Goal: Find specific page/section: Find specific page/section

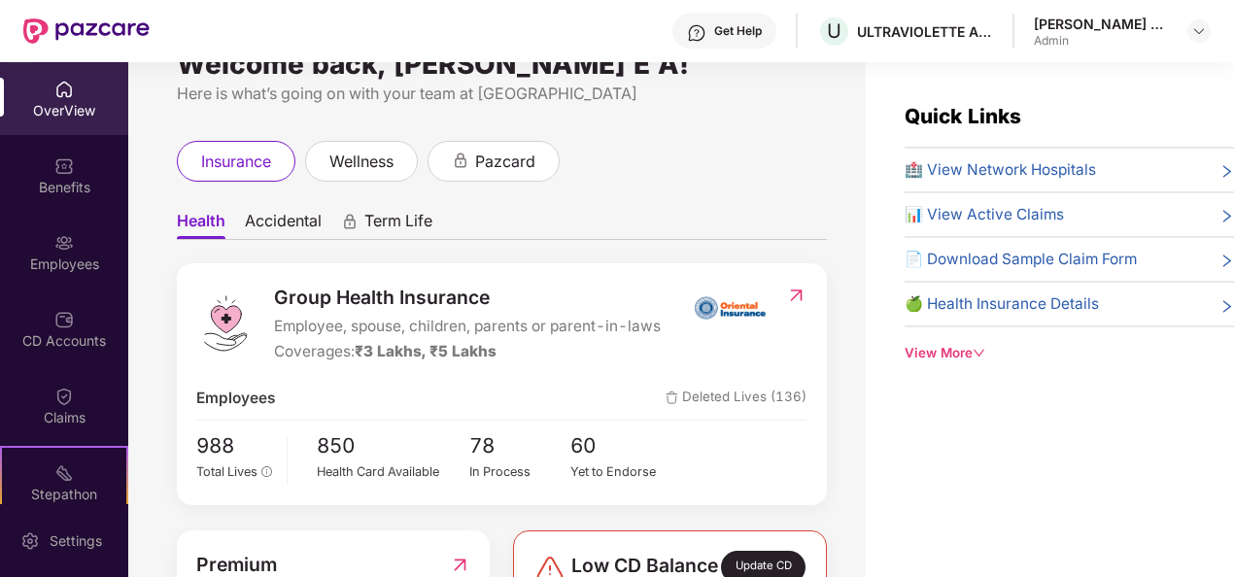
scroll to position [433, 0]
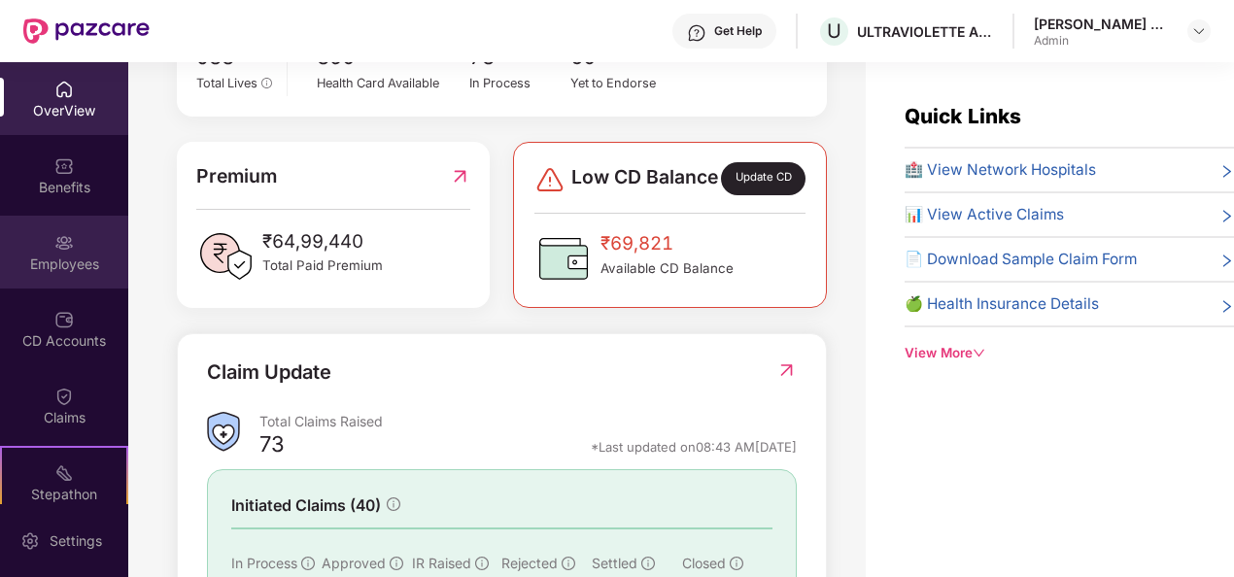
click at [86, 243] on div "Employees" at bounding box center [64, 252] width 128 height 73
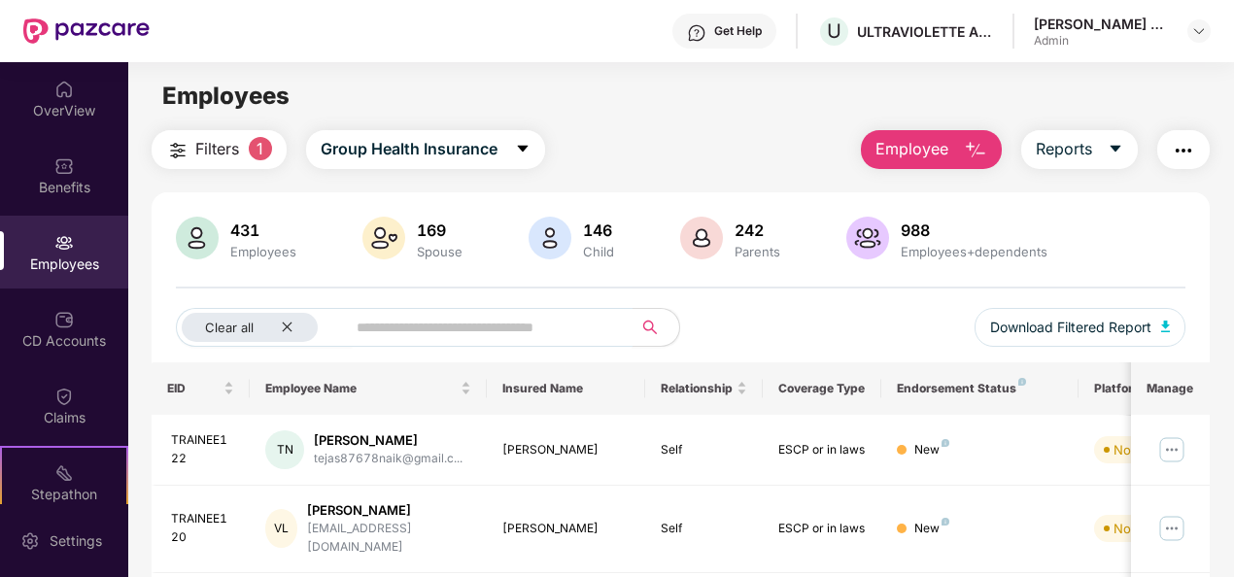
click at [346, 326] on span at bounding box center [482, 327] width 299 height 39
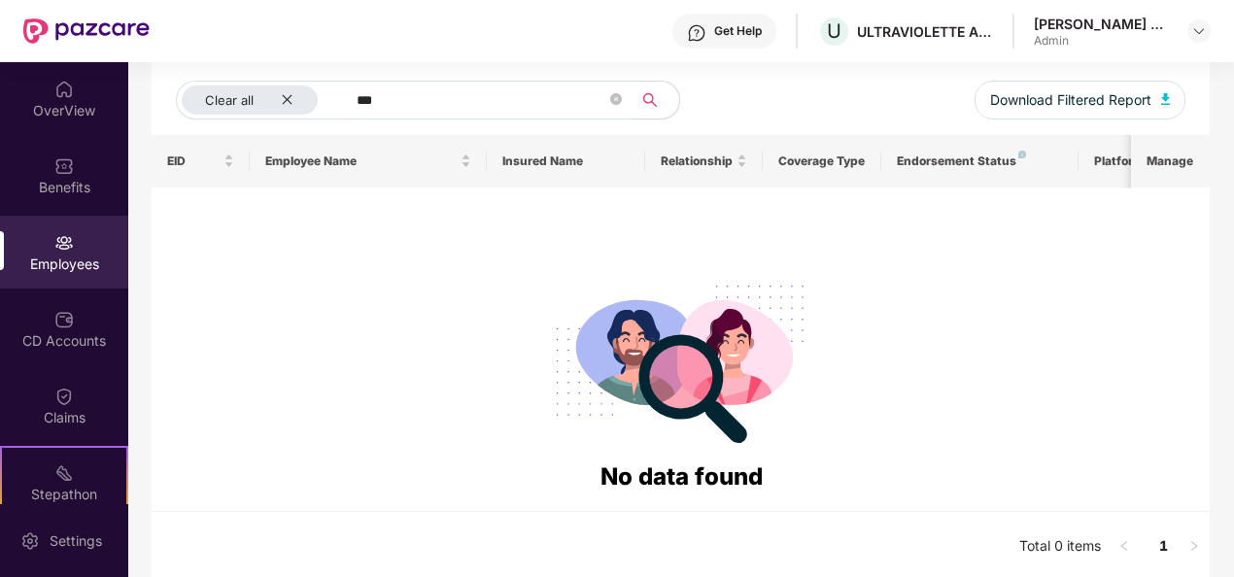
scroll to position [230, 0]
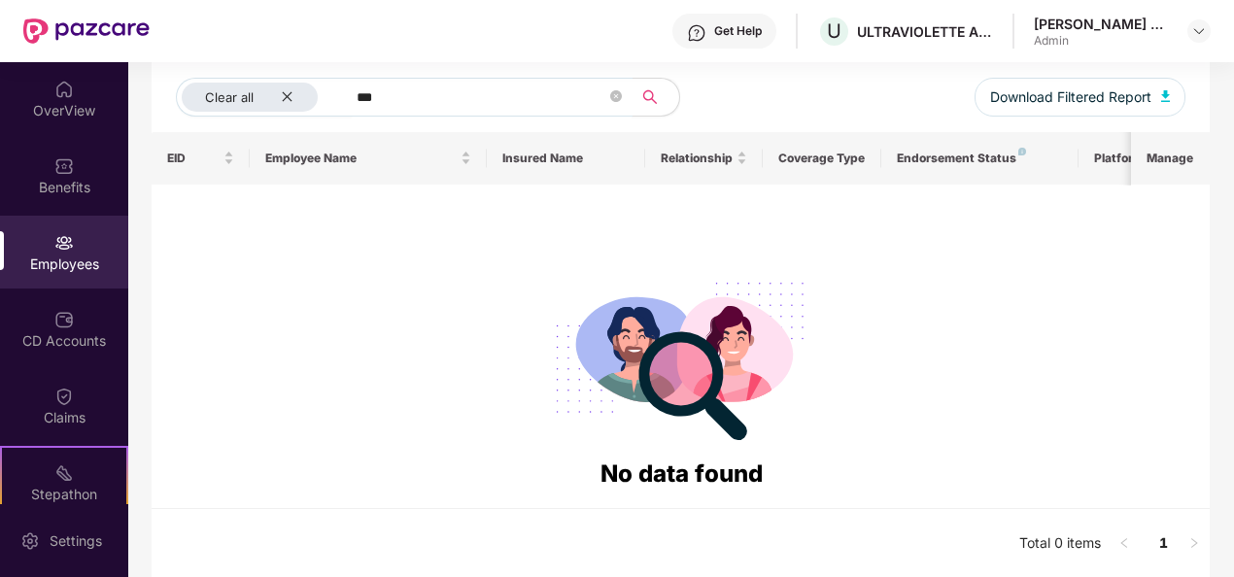
drag, startPoint x: 359, startPoint y: 86, endPoint x: 344, endPoint y: 84, distance: 15.8
click at [344, 84] on span "***" at bounding box center [482, 97] width 299 height 39
type input "******"
click at [38, 264] on div "Employees" at bounding box center [64, 264] width 128 height 19
click at [56, 255] on div "Employees" at bounding box center [64, 264] width 128 height 19
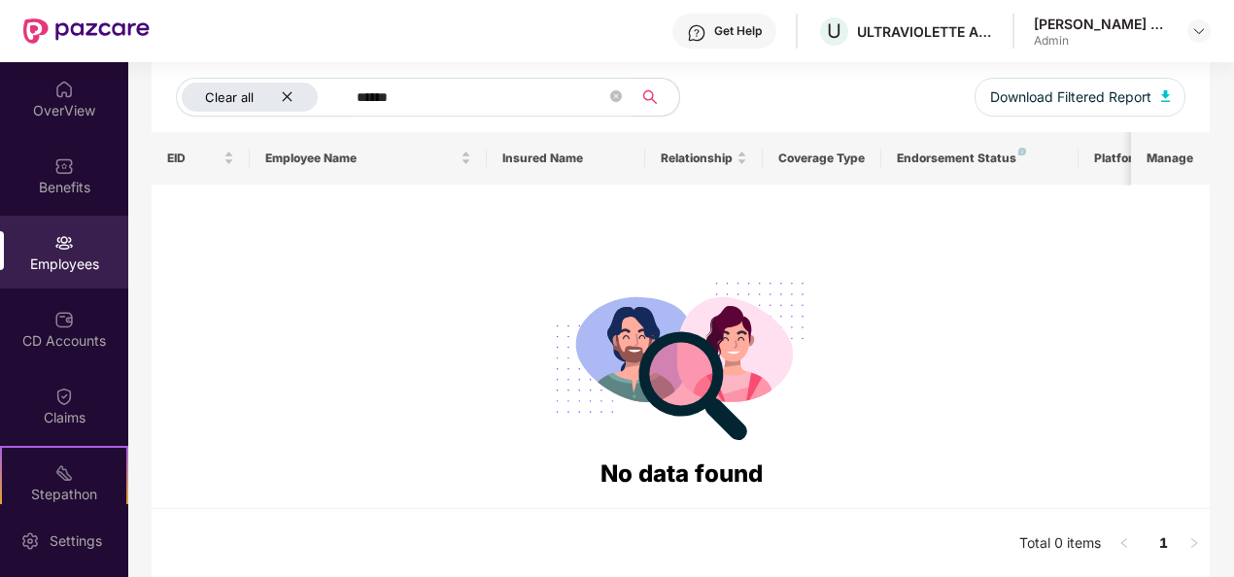
click at [285, 93] on icon "close" at bounding box center [288, 97] width 10 height 10
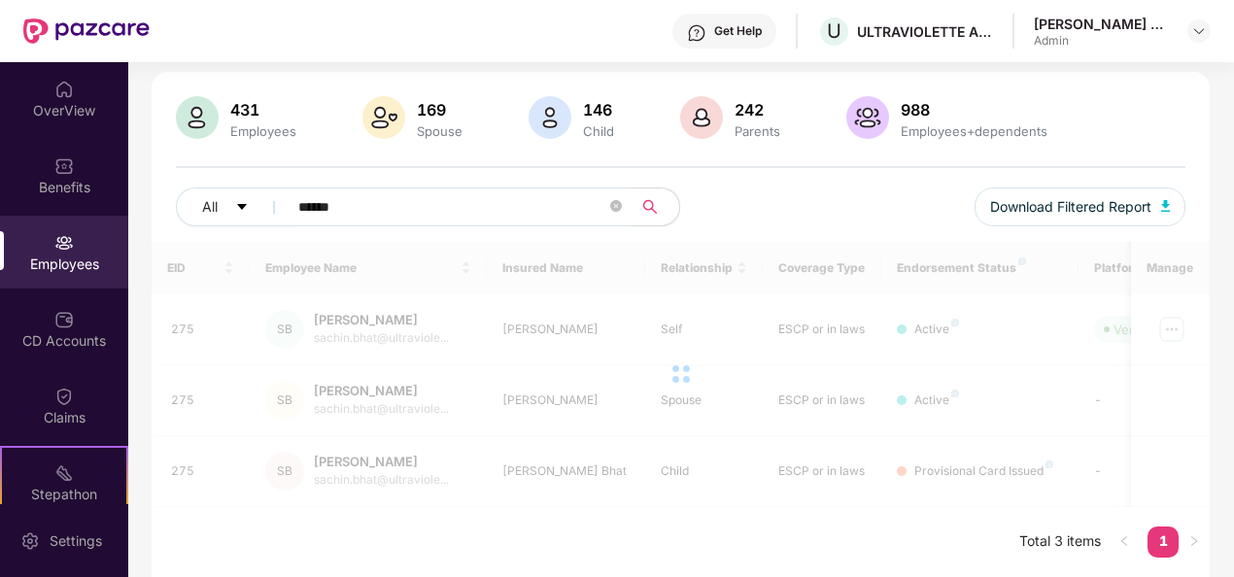
scroll to position [119, 0]
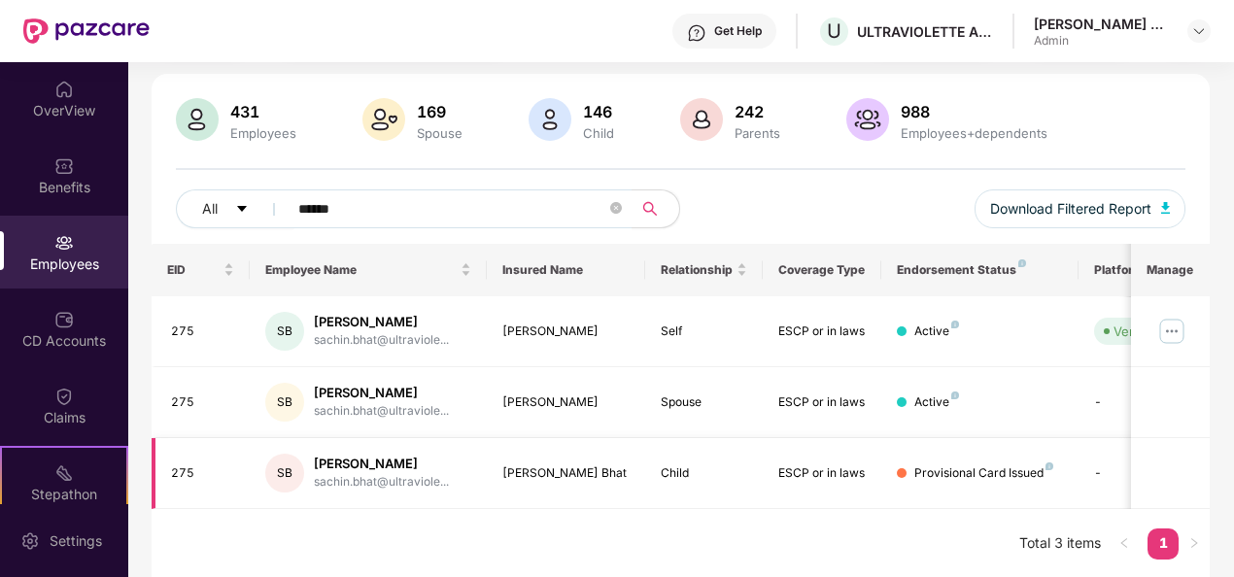
drag, startPoint x: 484, startPoint y: 471, endPoint x: 610, endPoint y: 472, distance: 126.3
click at [610, 472] on tr "275 SB [PERSON_NAME] sachin.bhat@ultraviole... [PERSON_NAME] Bhat Child ESCP or…" at bounding box center [783, 473] width 1263 height 71
click at [946, 468] on div "Provisional Card Issued" at bounding box center [983, 473] width 139 height 18
click at [721, 465] on div "Child" at bounding box center [704, 473] width 87 height 18
click at [58, 266] on div "Employees" at bounding box center [64, 264] width 128 height 19
